Goal: Navigation & Orientation: Find specific page/section

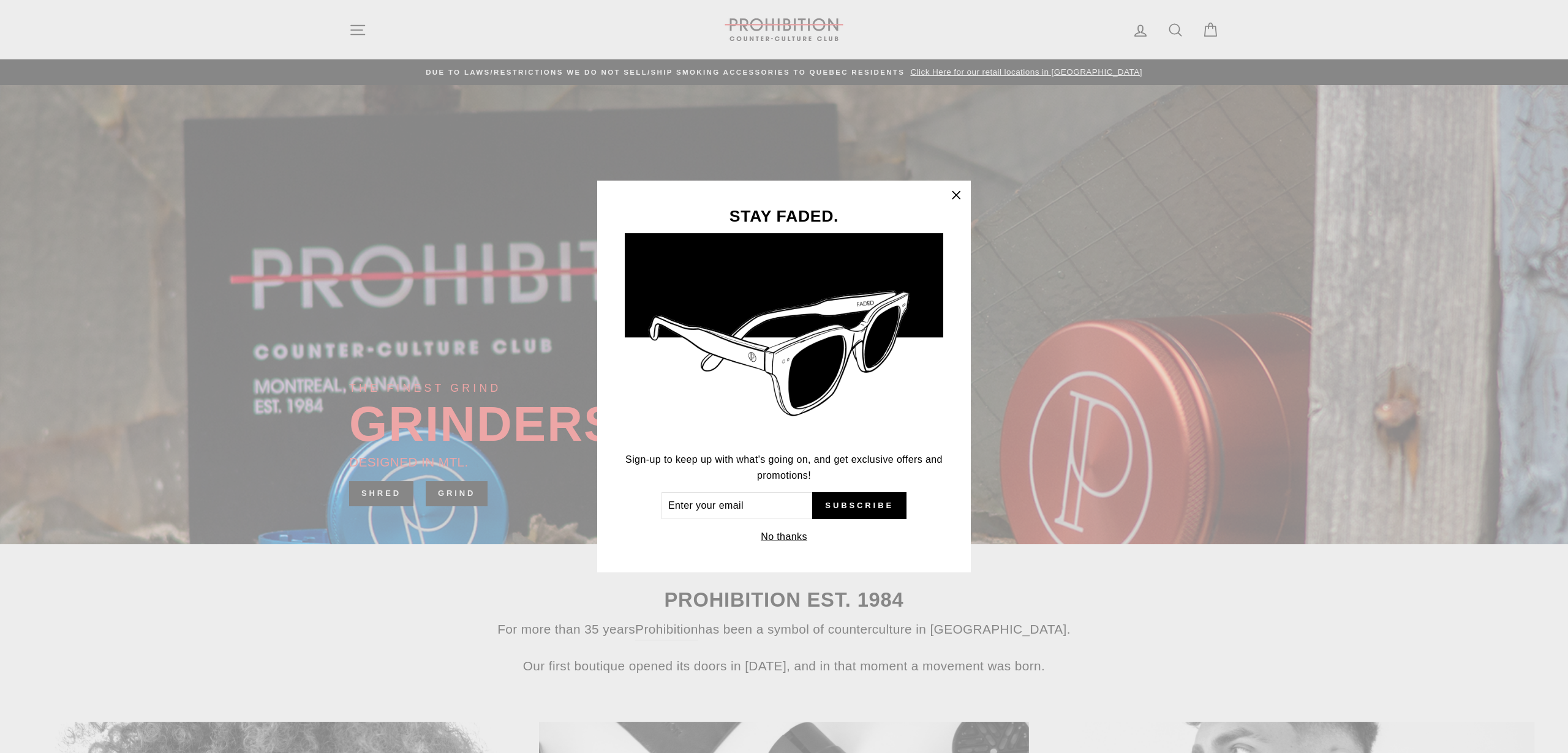
click at [954, 189] on icon "button" at bounding box center [956, 195] width 18 height 18
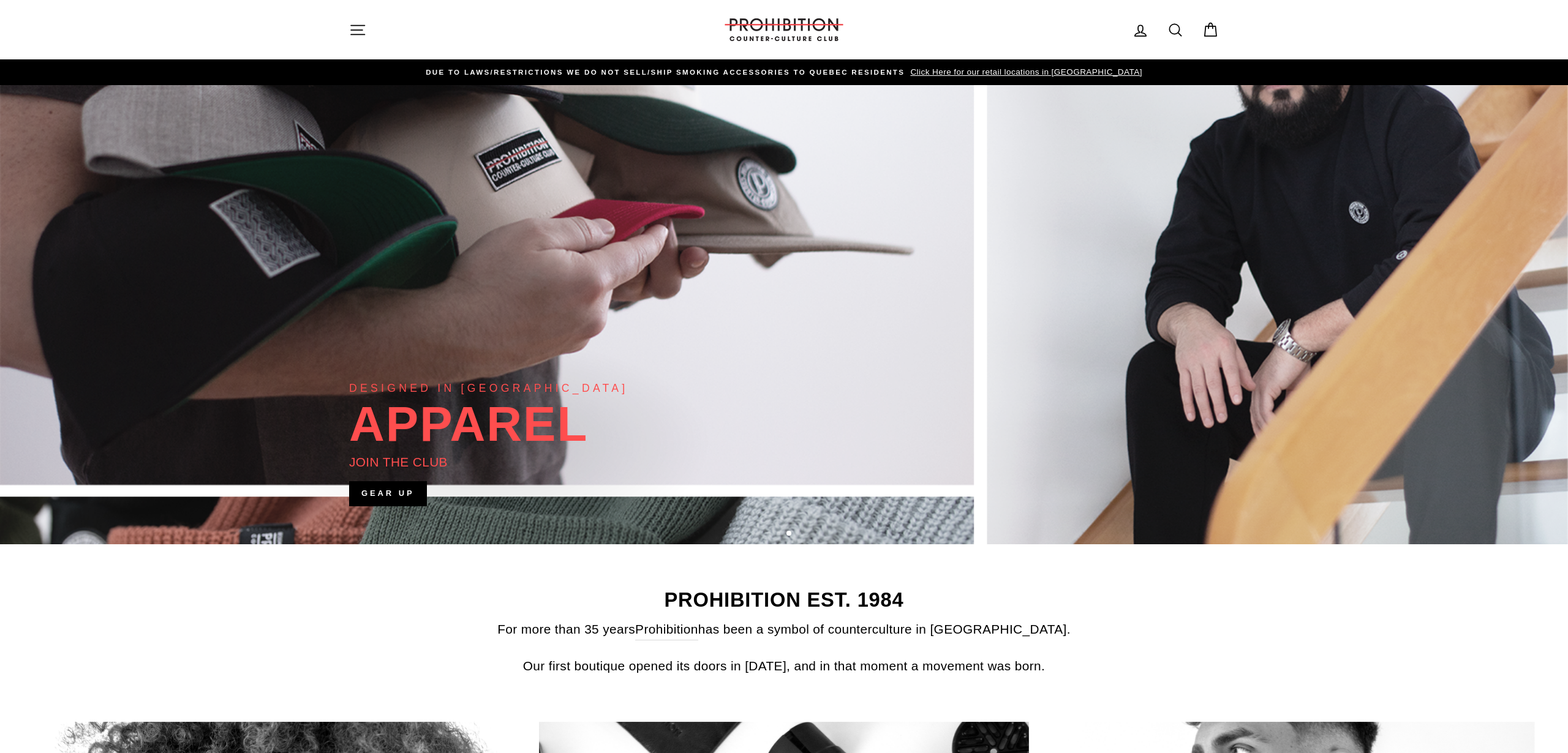
click at [969, 72] on span "Click Here for our retail locations in [GEOGRAPHIC_DATA]" at bounding box center [1024, 72] width 235 height 9
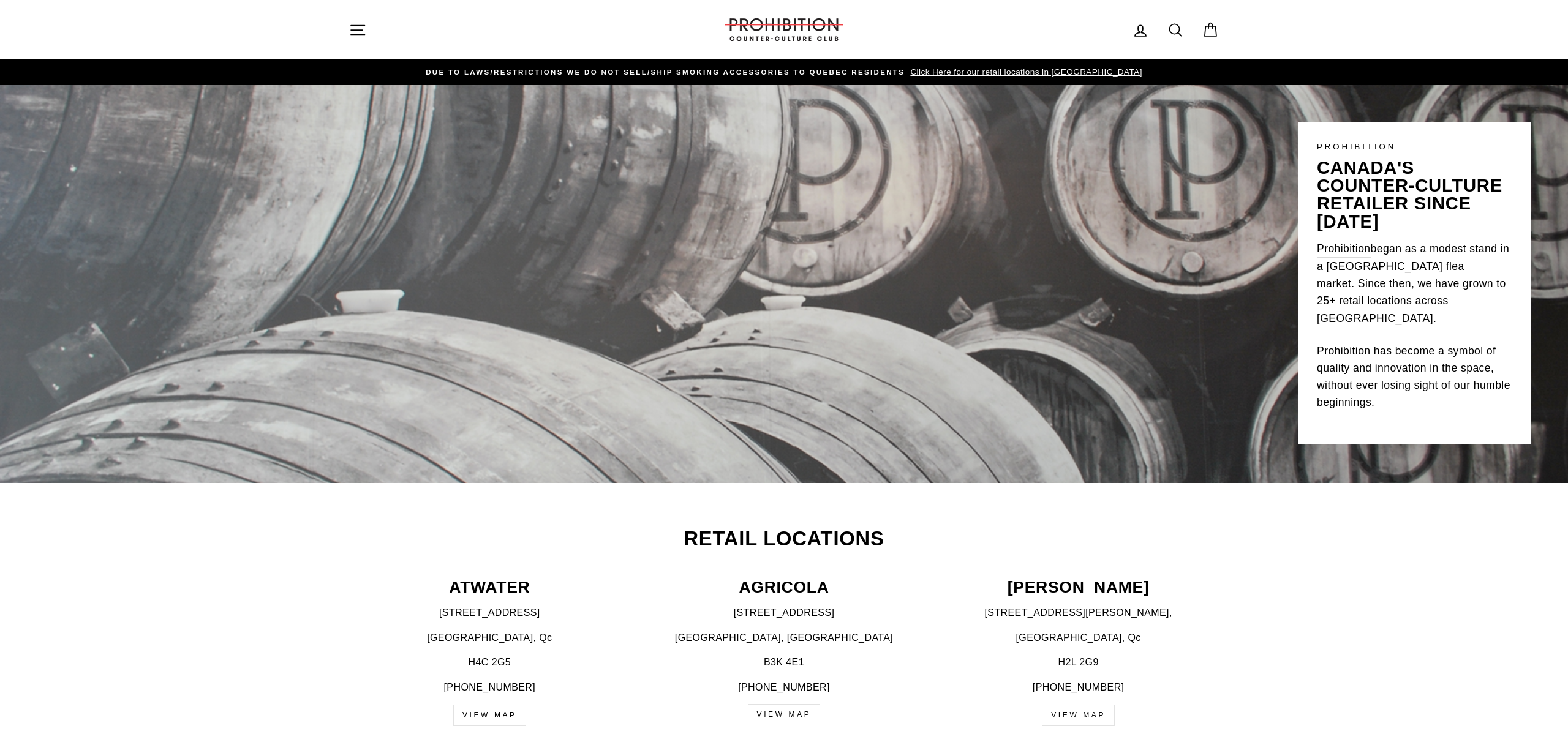
click at [980, 74] on span "Click Here for our retail locations in [GEOGRAPHIC_DATA]" at bounding box center [1024, 72] width 235 height 9
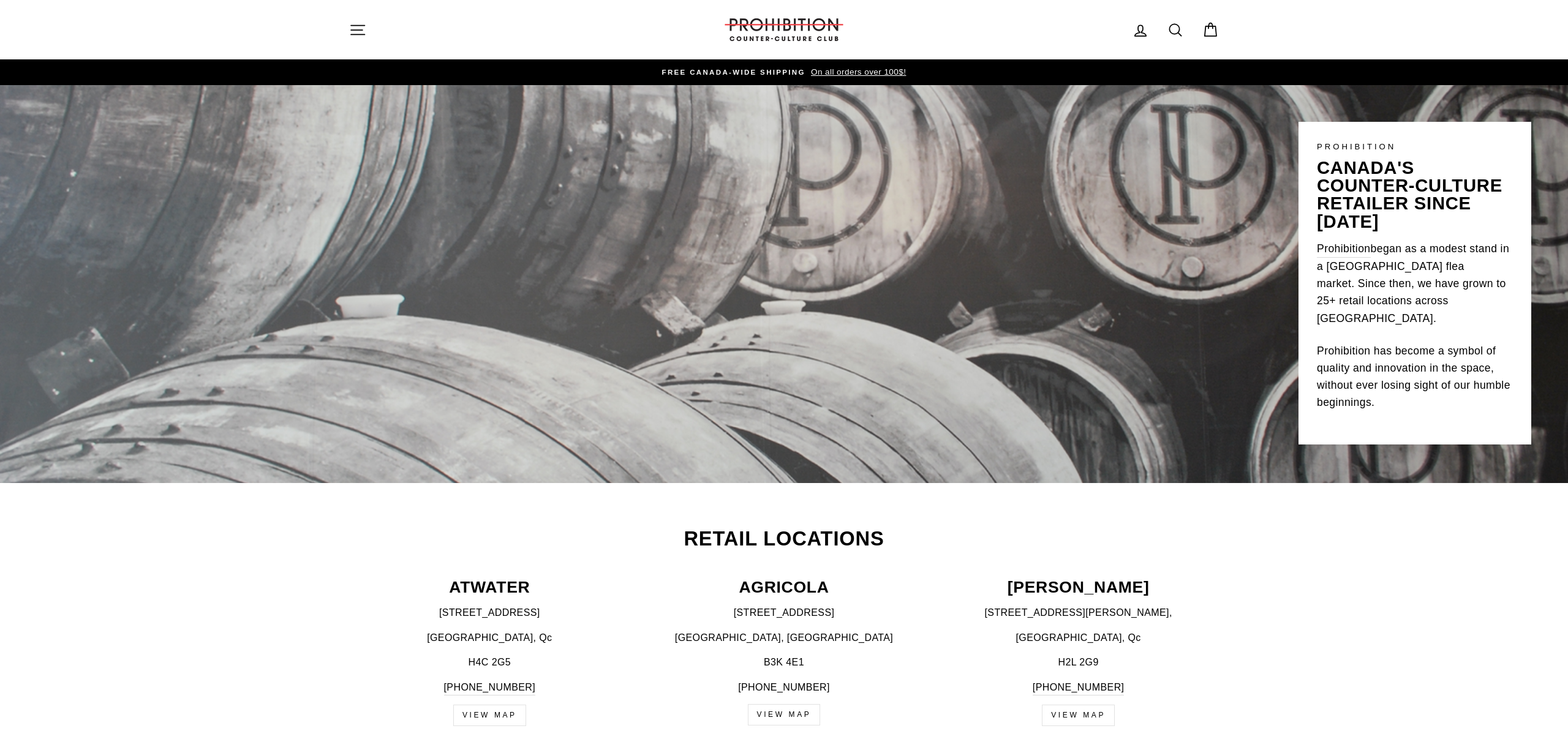
click at [721, 73] on span "FREE CANADA-WIDE SHIPPING" at bounding box center [734, 72] width 143 height 8
